Goal: Navigation & Orientation: Find specific page/section

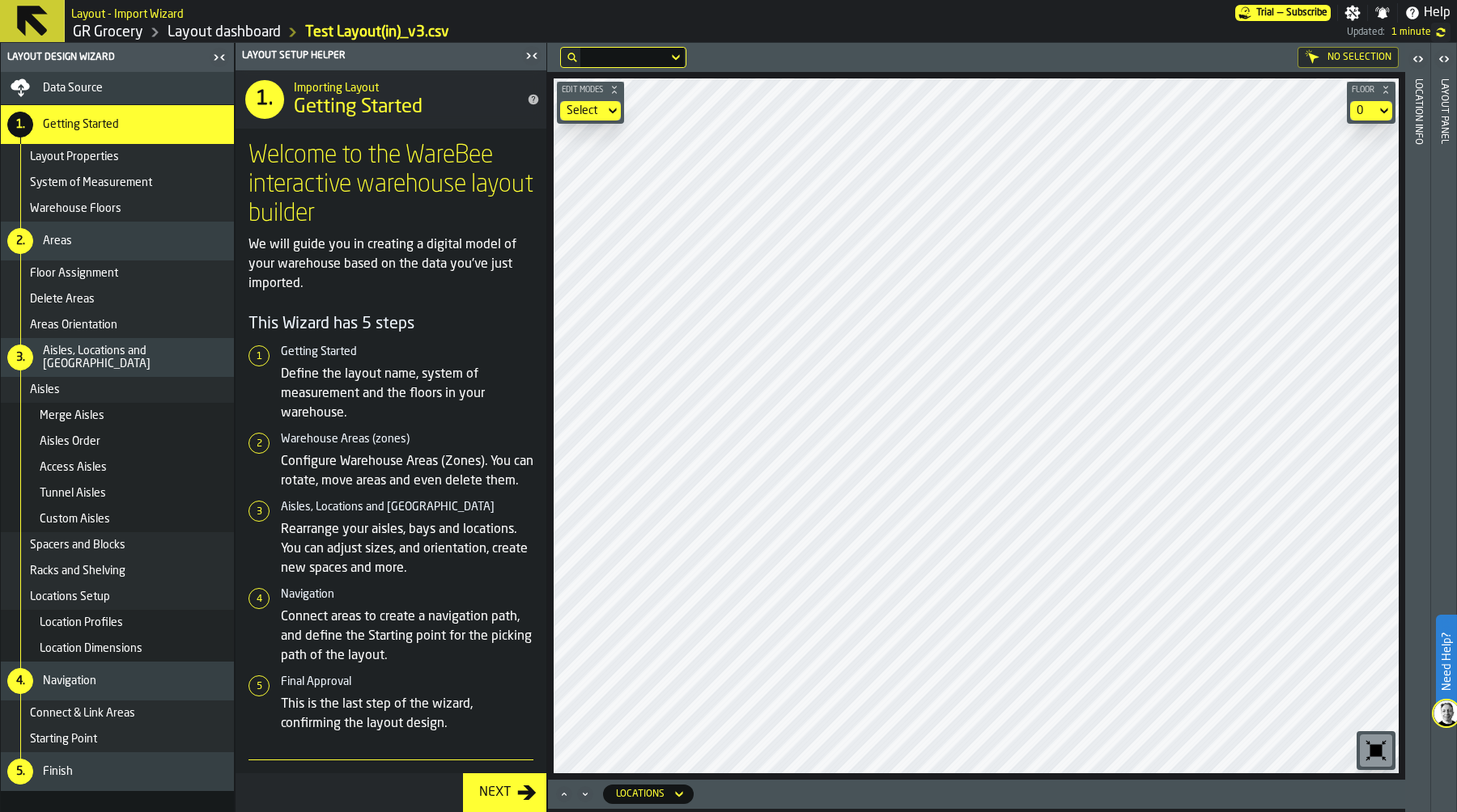
click at [1374, 741] on icon "button-toolbar-undefined" at bounding box center [1376, 750] width 26 height 26
